Goal: Information Seeking & Learning: Find specific fact

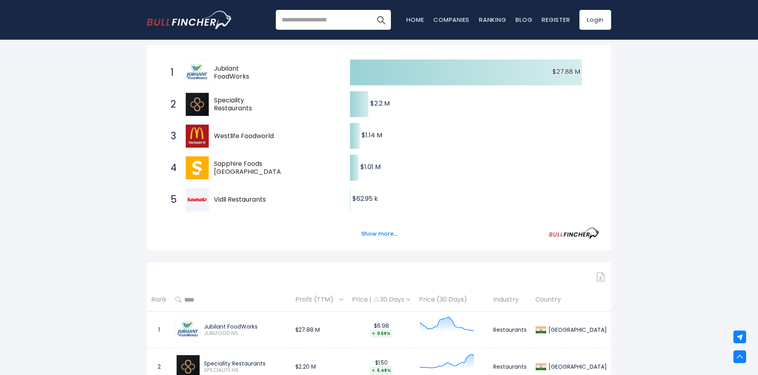
scroll to position [140, 0]
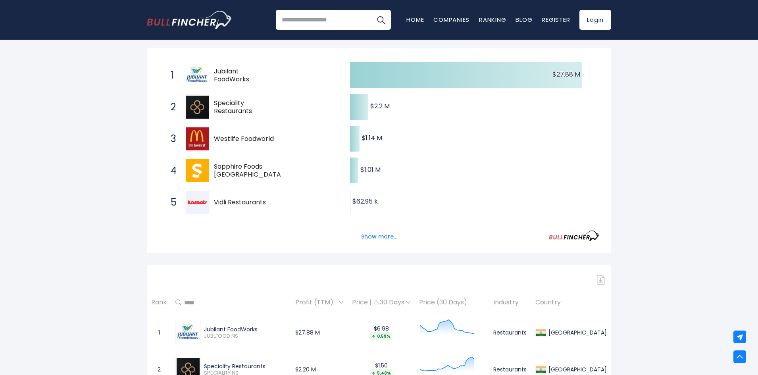
click at [758, 155] on html "Home Companies Ranking Blog Register Login Home" at bounding box center [379, 47] width 758 height 375
click at [231, 77] on span "Jubilant FoodWorks" at bounding box center [244, 75] width 60 height 17
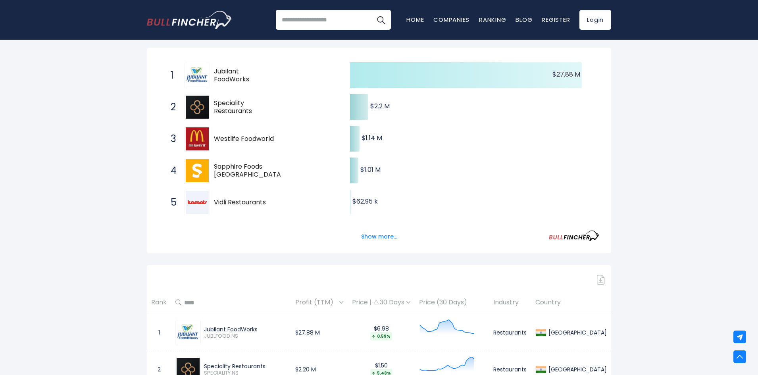
click at [447, 73] on icon at bounding box center [466, 75] width 232 height 26
click at [445, 79] on icon at bounding box center [466, 75] width 232 height 26
click at [567, 78] on text "$27.88 M ​ $27.88 M" at bounding box center [567, 74] width 28 height 9
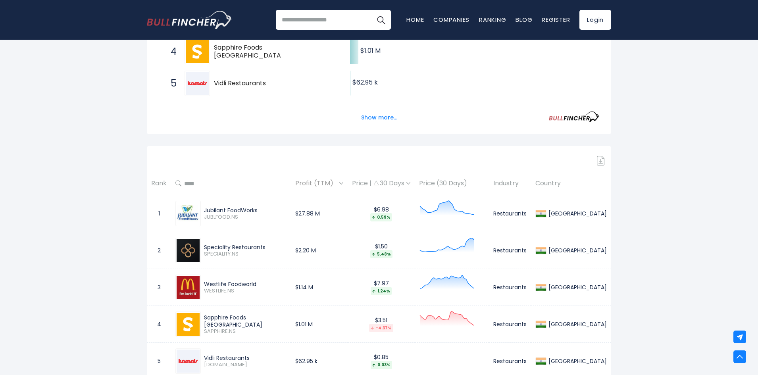
scroll to position [299, 0]
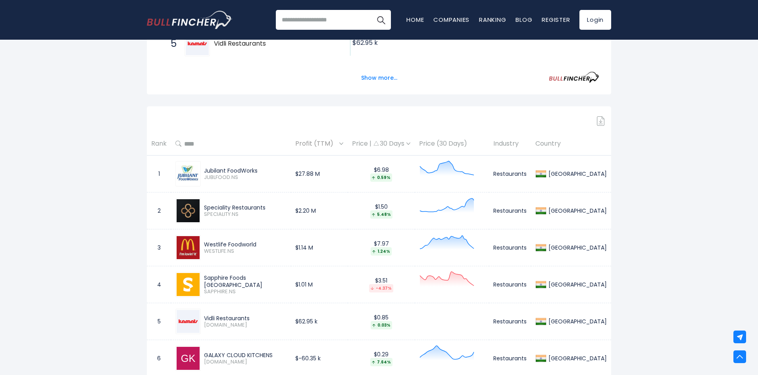
click at [241, 172] on div "Jubilant FoodWorks" at bounding box center [245, 170] width 83 height 7
drag, startPoint x: 260, startPoint y: 172, endPoint x: 185, endPoint y: 172, distance: 74.6
click at [185, 172] on div "Jubilant FoodWorks JUBLFOOD.NS" at bounding box center [230, 173] width 111 height 25
click at [189, 178] on img at bounding box center [188, 174] width 23 height 17
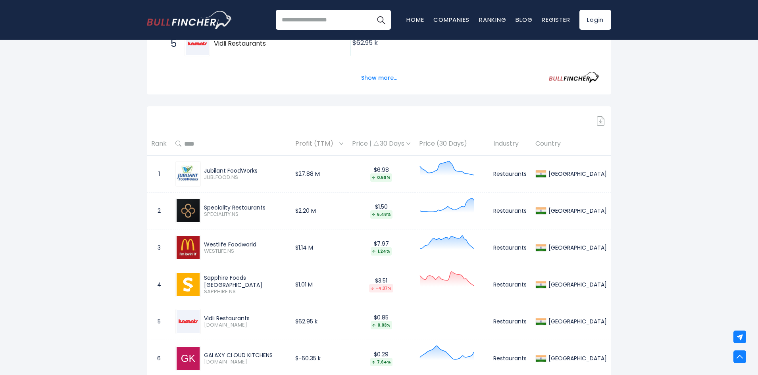
click at [411, 178] on span "0.59%" at bounding box center [381, 177] width 58 height 8
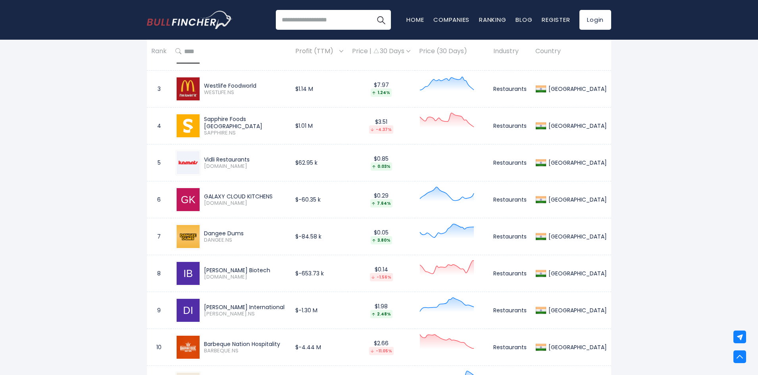
scroll to position [537, 0]
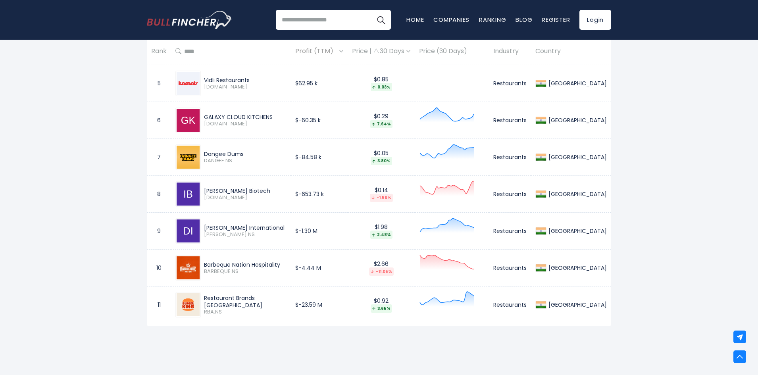
drag, startPoint x: 256, startPoint y: 264, endPoint x: 207, endPoint y: 267, distance: 48.9
click at [207, 267] on div "Barbeque Nation Hospitality" at bounding box center [245, 264] width 83 height 7
drag, startPoint x: 254, startPoint y: 273, endPoint x: 472, endPoint y: 238, distance: 220.7
click at [256, 273] on span "BARBEQUE.NS" at bounding box center [245, 271] width 83 height 7
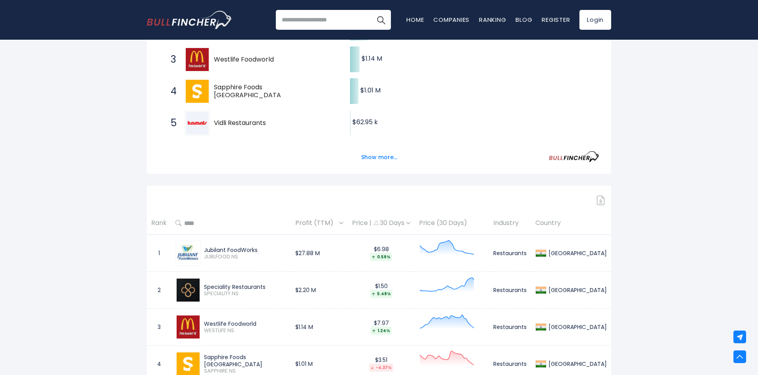
scroll to position [259, 0]
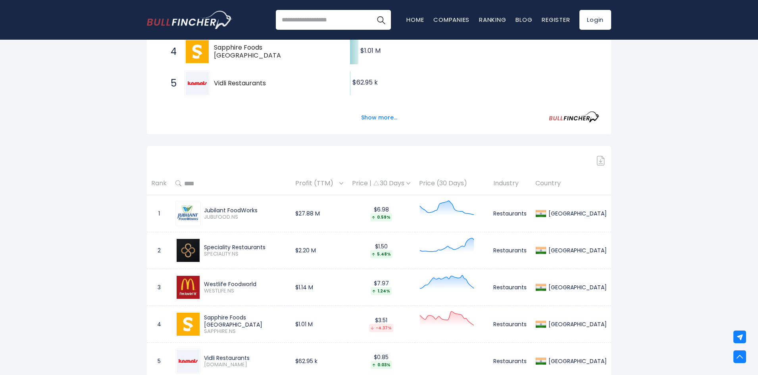
drag, startPoint x: 265, startPoint y: 209, endPoint x: 207, endPoint y: 213, distance: 58.1
click at [207, 213] on div "Jubilant FoodWorks" at bounding box center [245, 210] width 83 height 7
copy div "Jubilant FoodWorks"
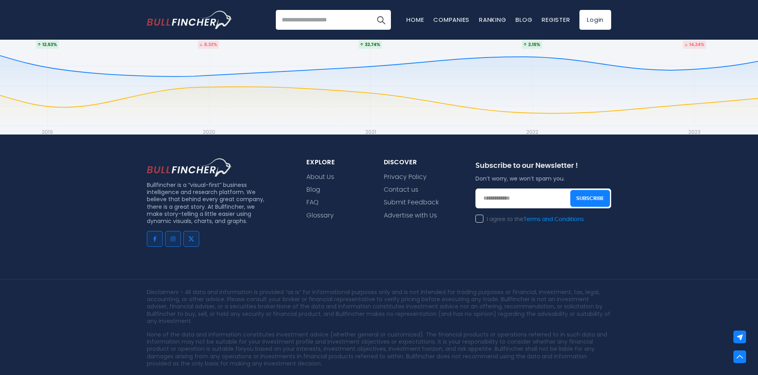
scroll to position [922, 0]
